Goal: Find specific page/section: Find specific page/section

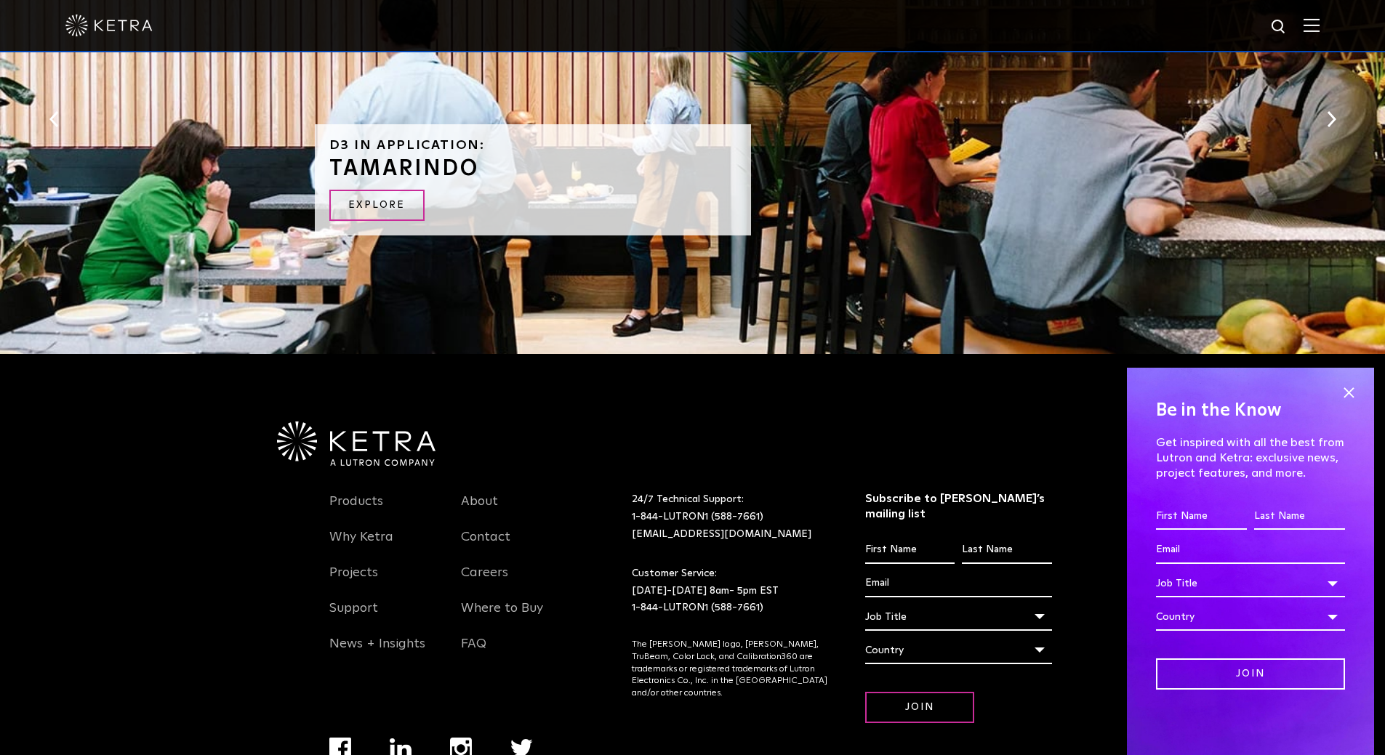
scroll to position [3117, 0]
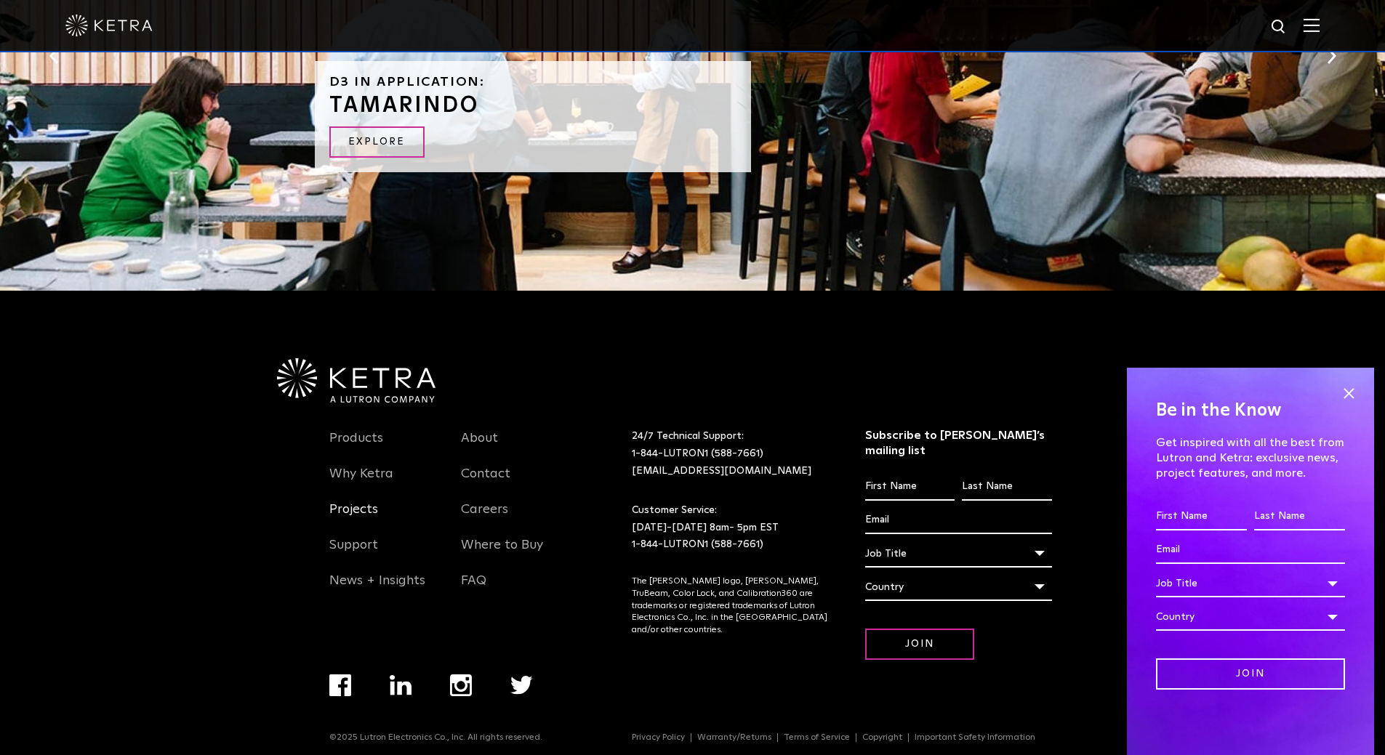
click at [349, 508] on link "Projects" at bounding box center [353, 518] width 49 height 33
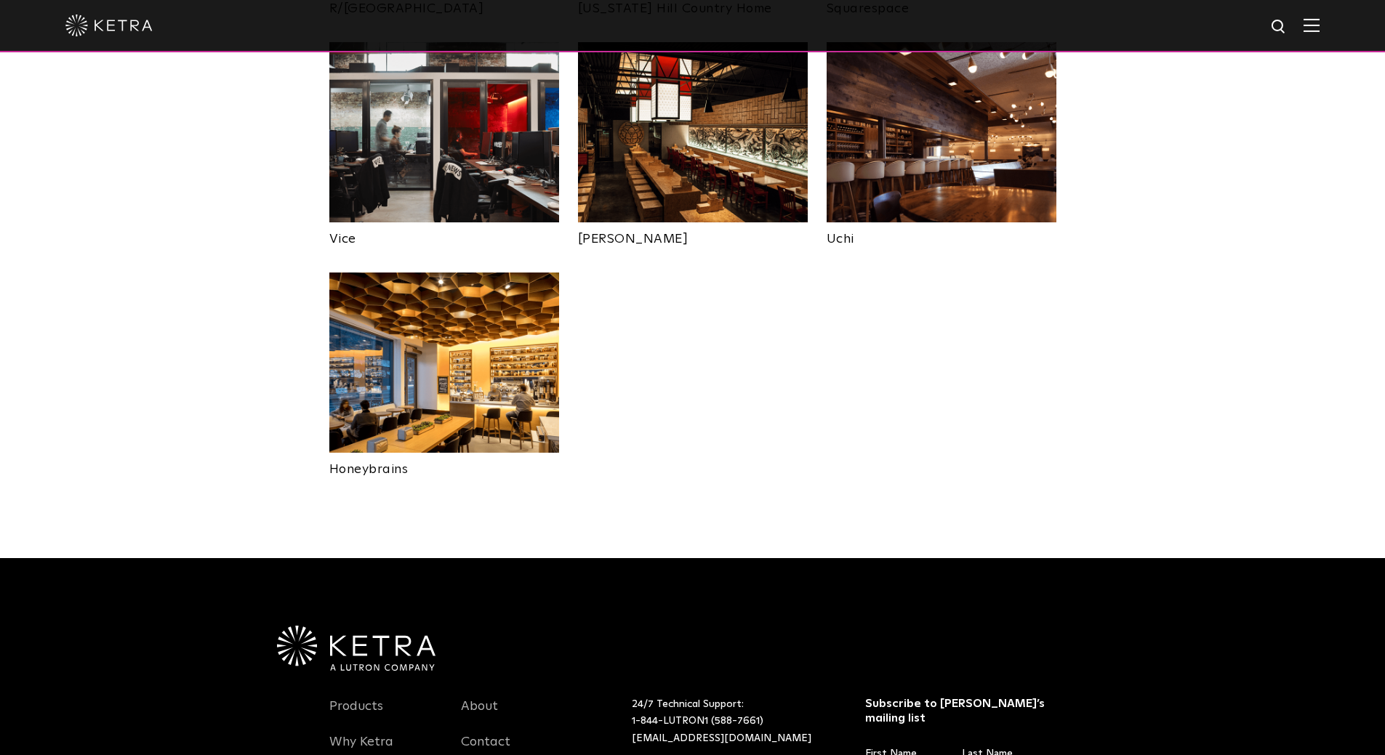
scroll to position [3180, 0]
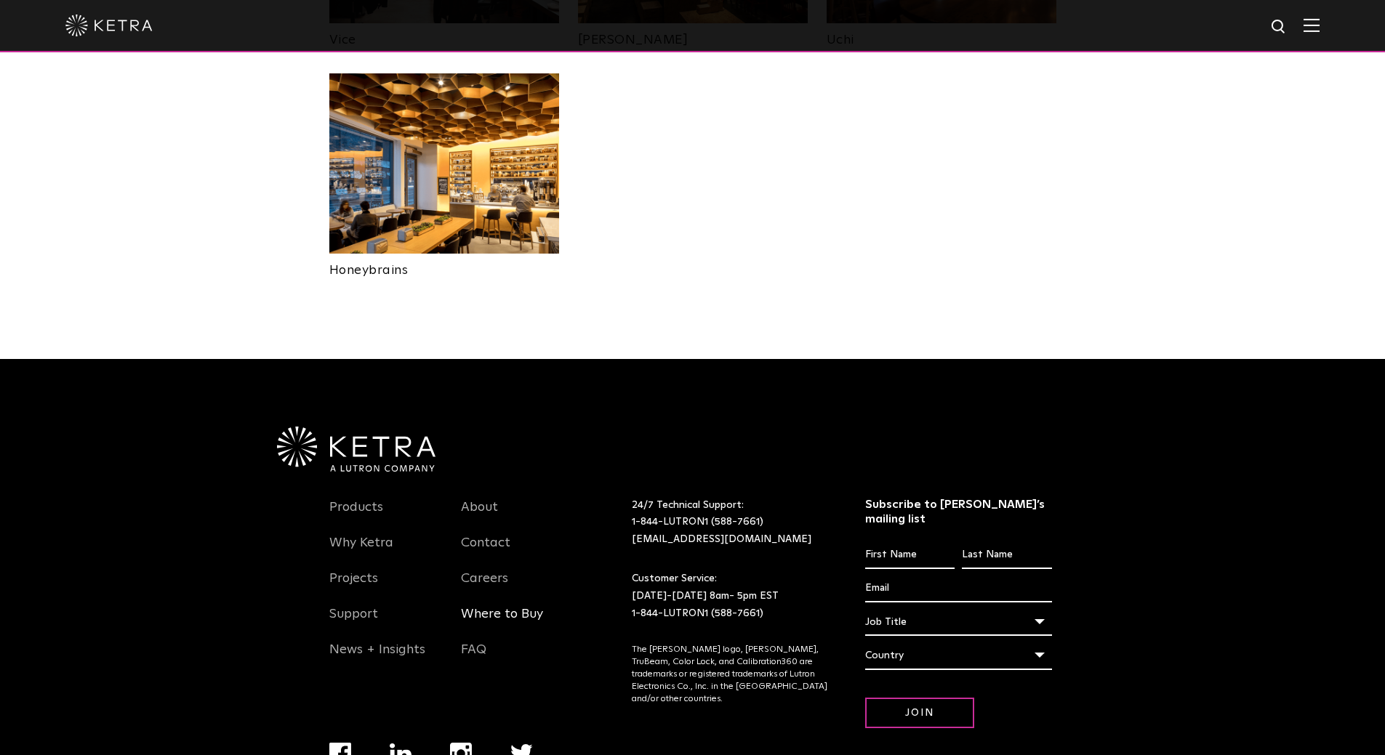
click at [511, 606] on link "Where to Buy" at bounding box center [502, 622] width 82 height 33
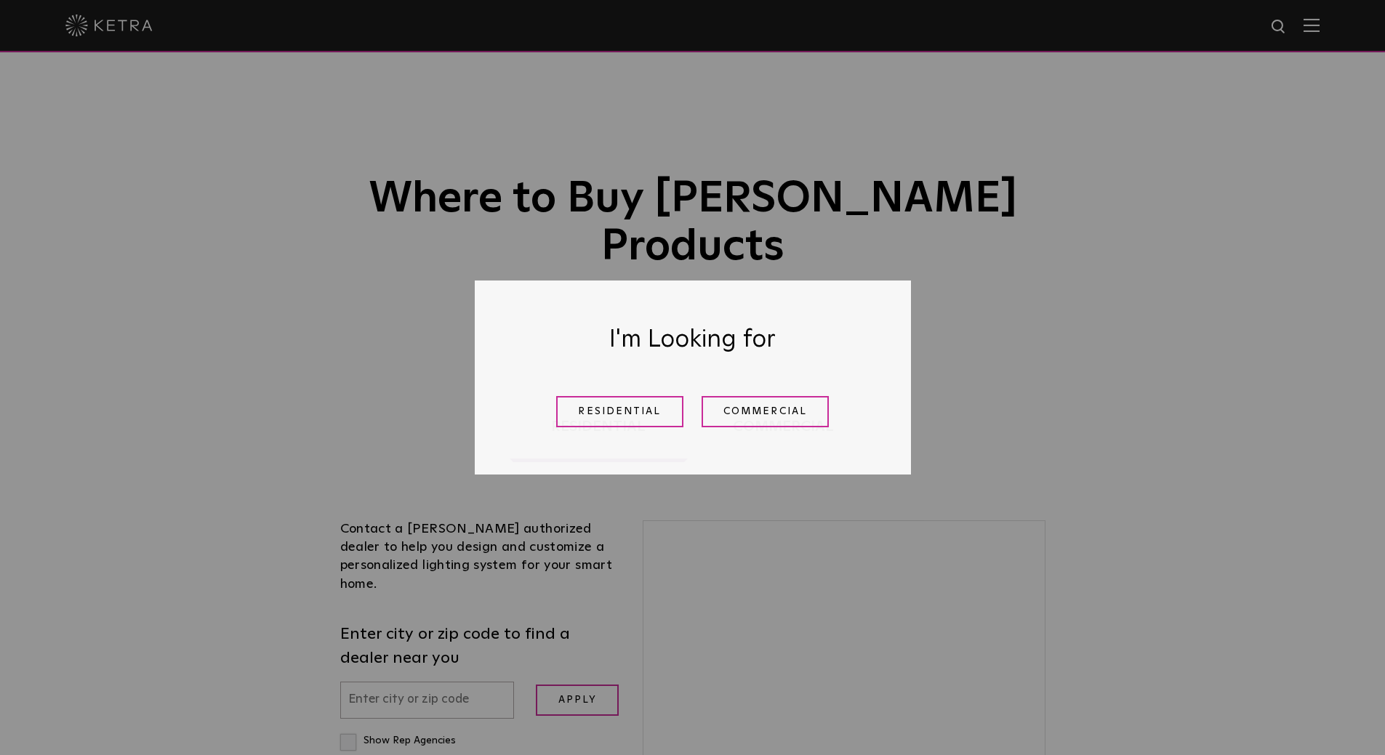
click at [605, 411] on link "Residential" at bounding box center [619, 411] width 127 height 31
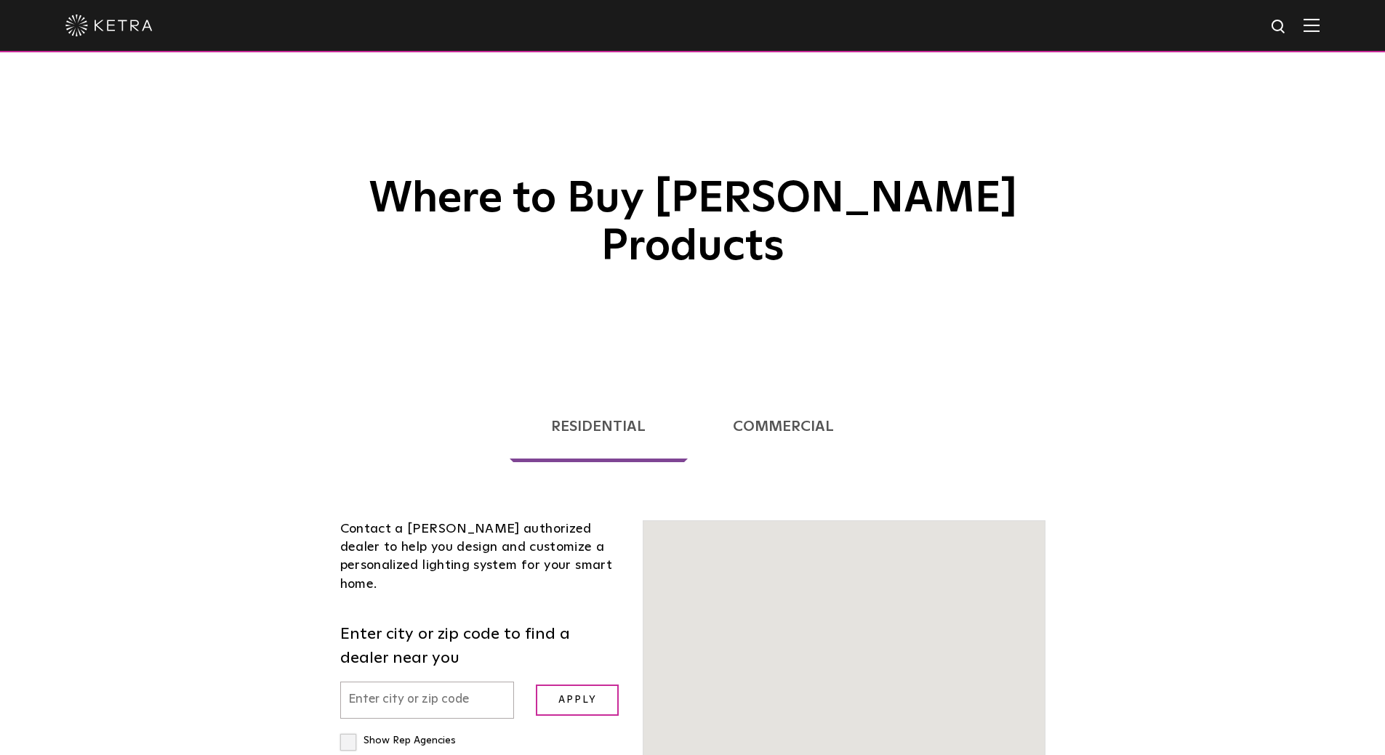
scroll to position [371, 0]
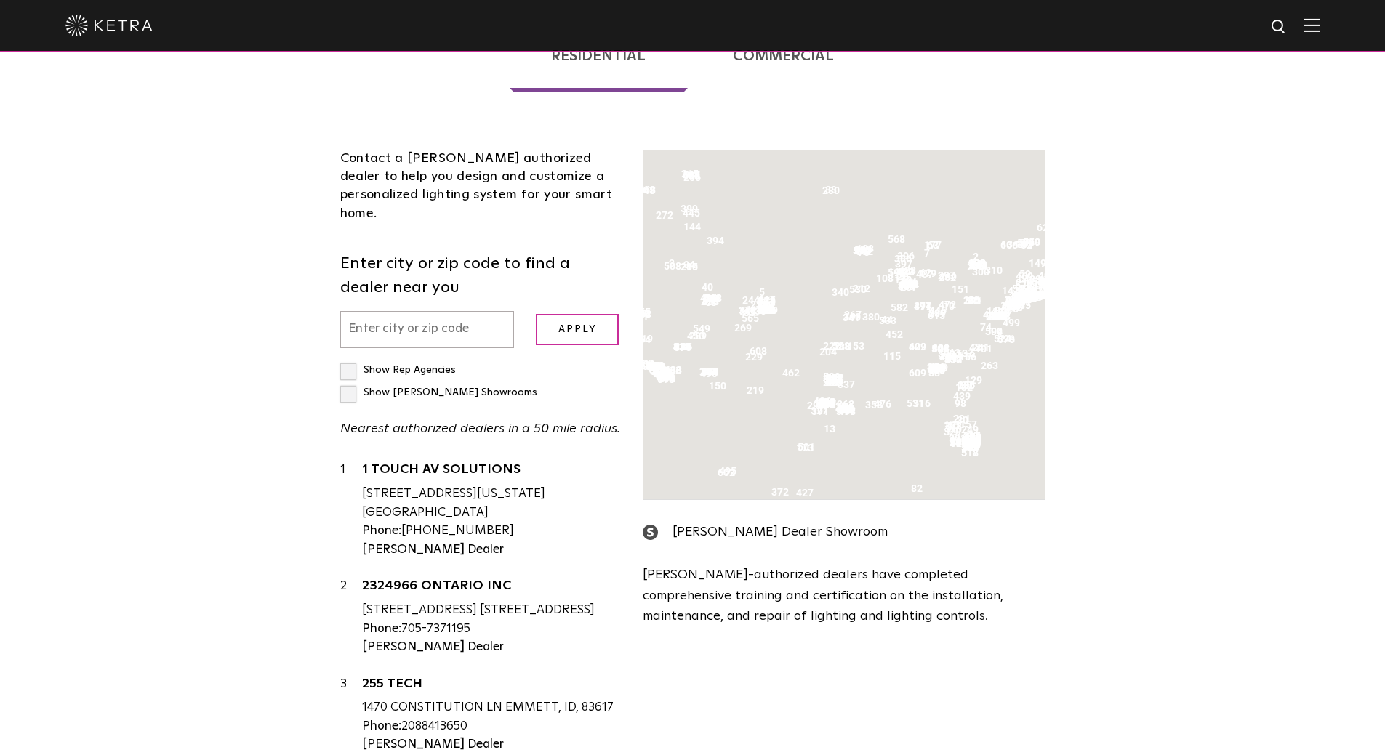
click at [371, 311] on input "text" at bounding box center [427, 329] width 174 height 37
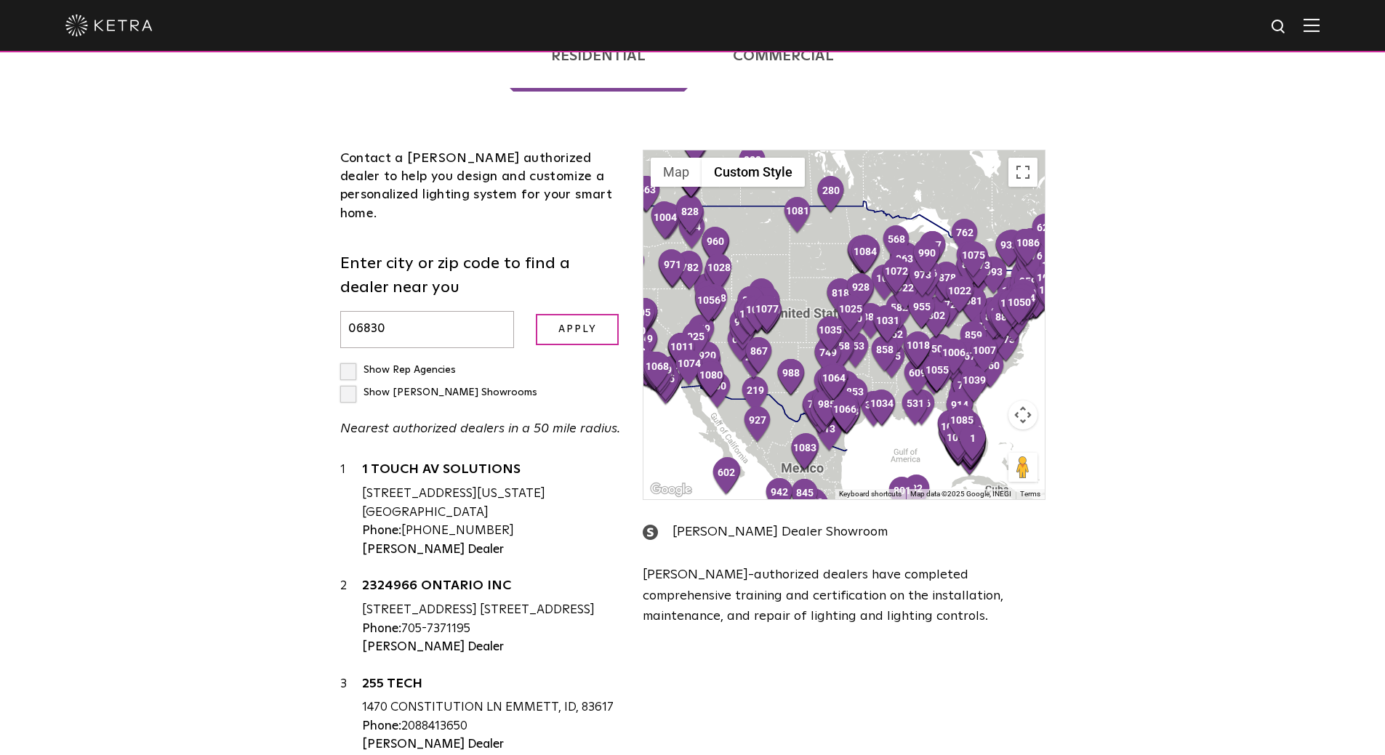
click at [536, 314] on input "Apply" at bounding box center [577, 329] width 83 height 31
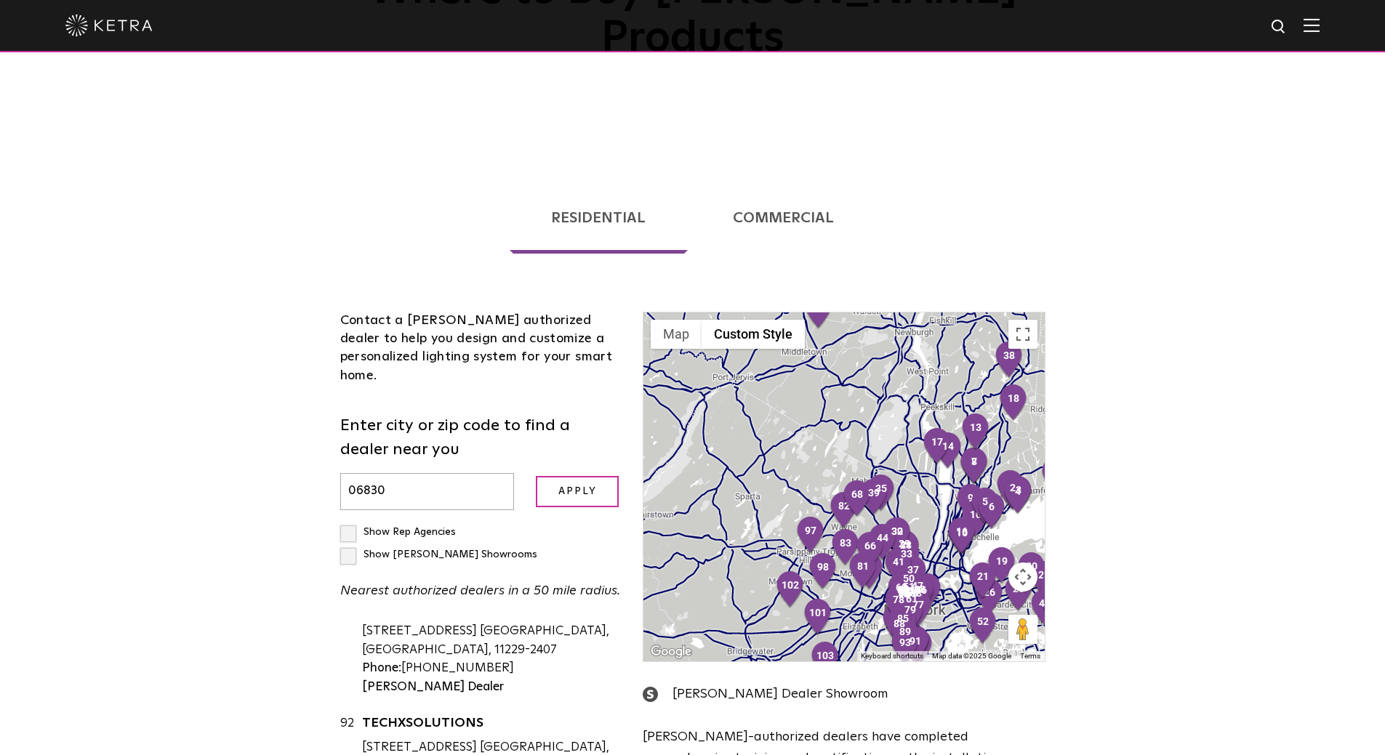
scroll to position [281, 0]
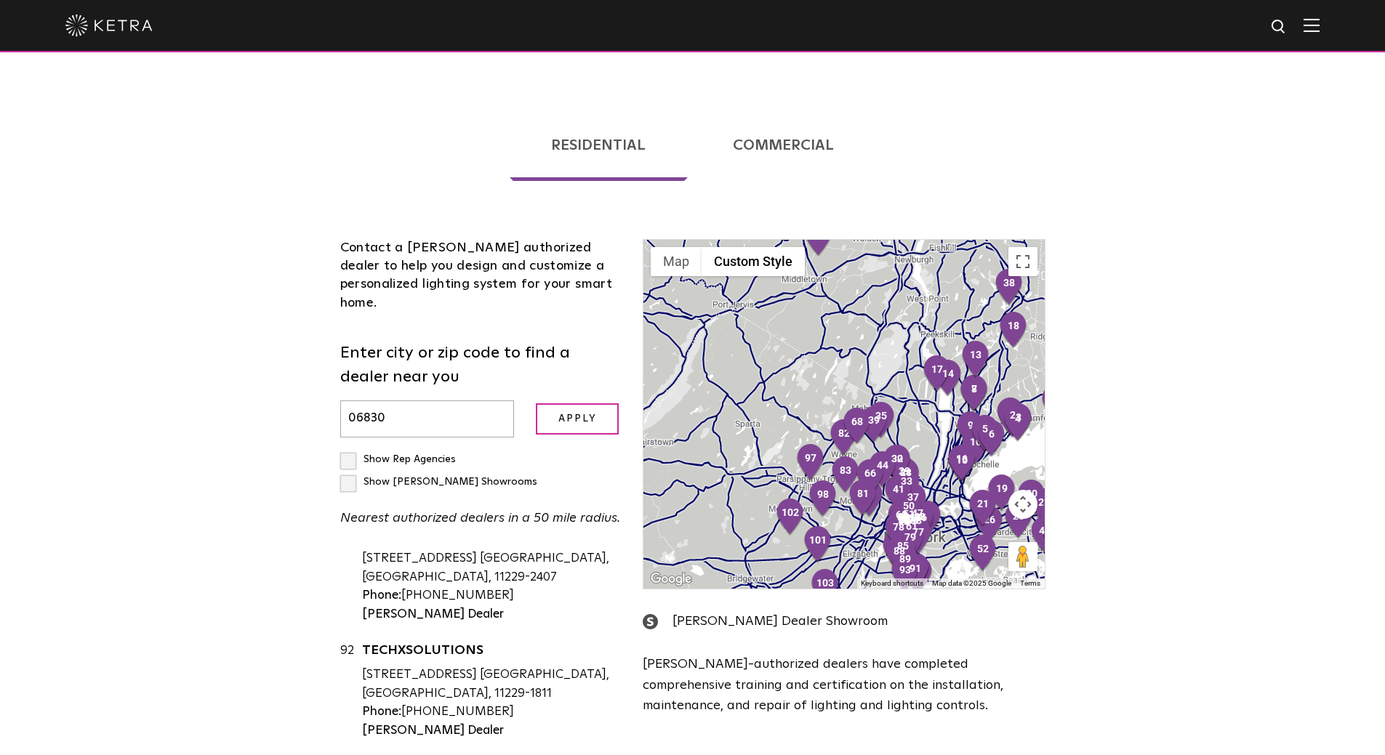
drag, startPoint x: 398, startPoint y: 351, endPoint x: 371, endPoint y: 353, distance: 27.7
click at [371, 401] on input "06830" at bounding box center [427, 419] width 174 height 37
type input "06850"
click at [536, 404] on input "Apply" at bounding box center [577, 419] width 83 height 31
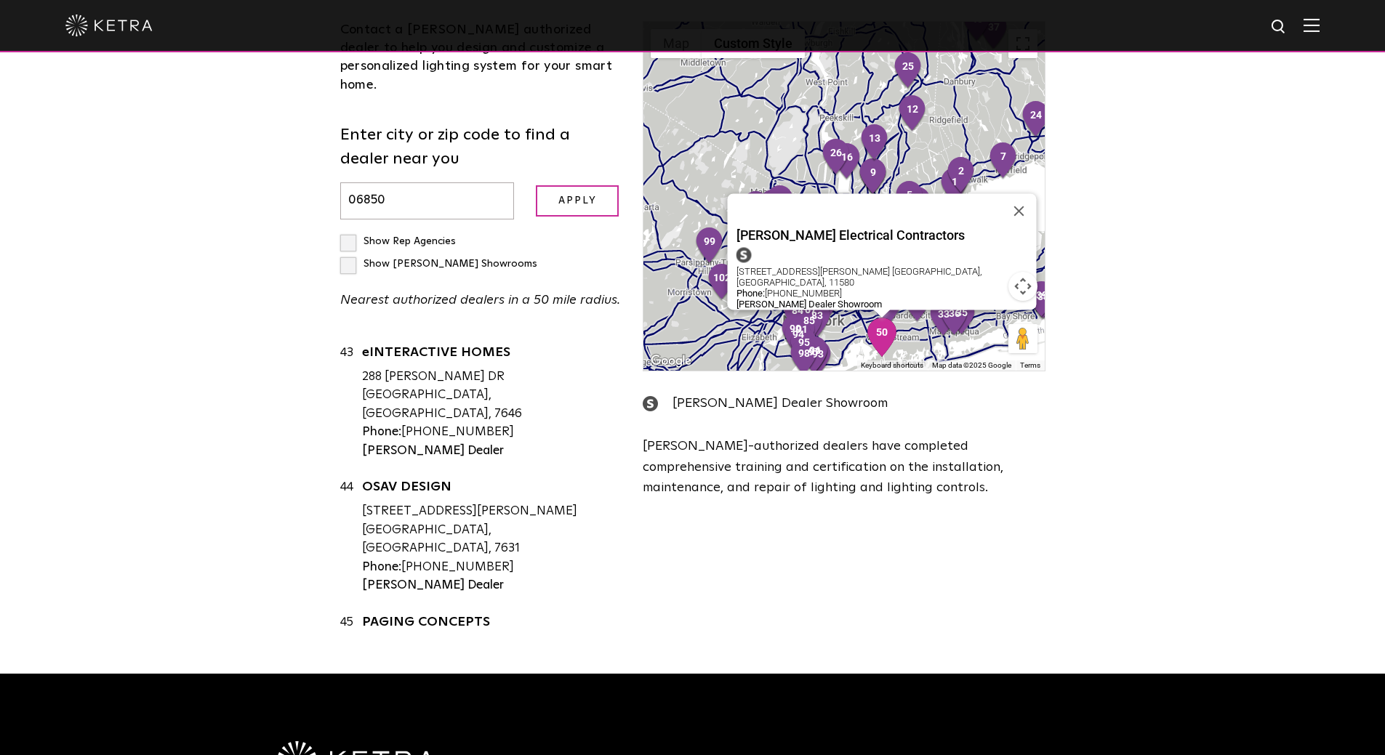
scroll to position [5235, 0]
